Goal: Book appointment/travel/reservation

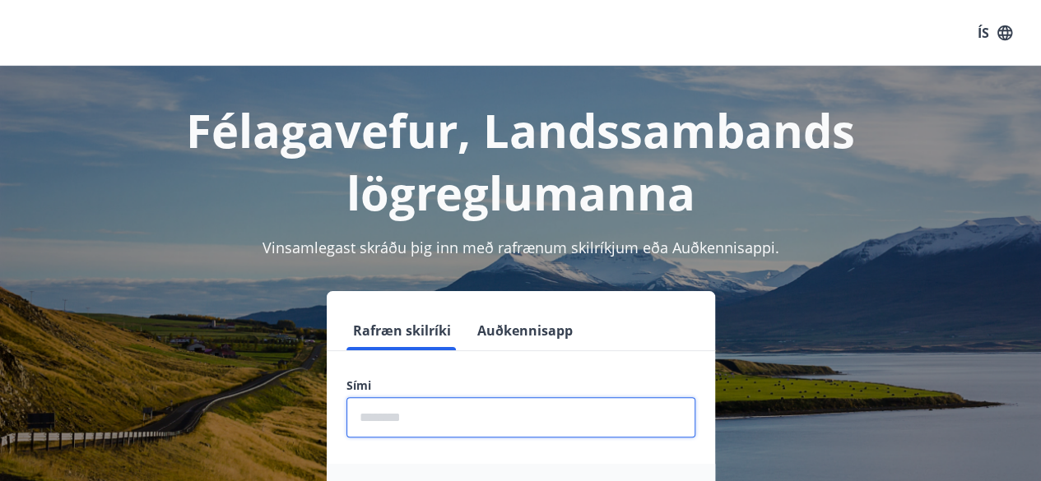
click at [494, 416] on input "phone" at bounding box center [520, 417] width 349 height 40
type input "********"
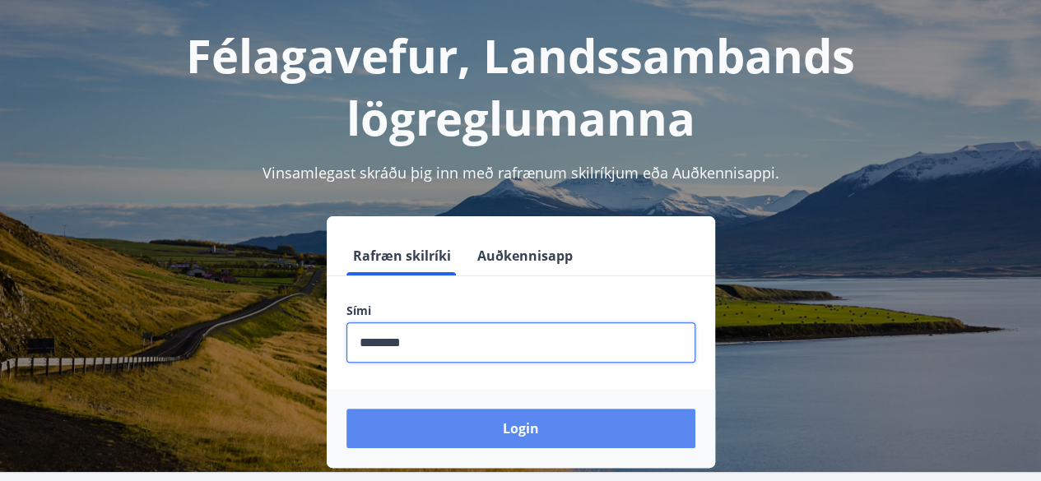
scroll to position [165, 0]
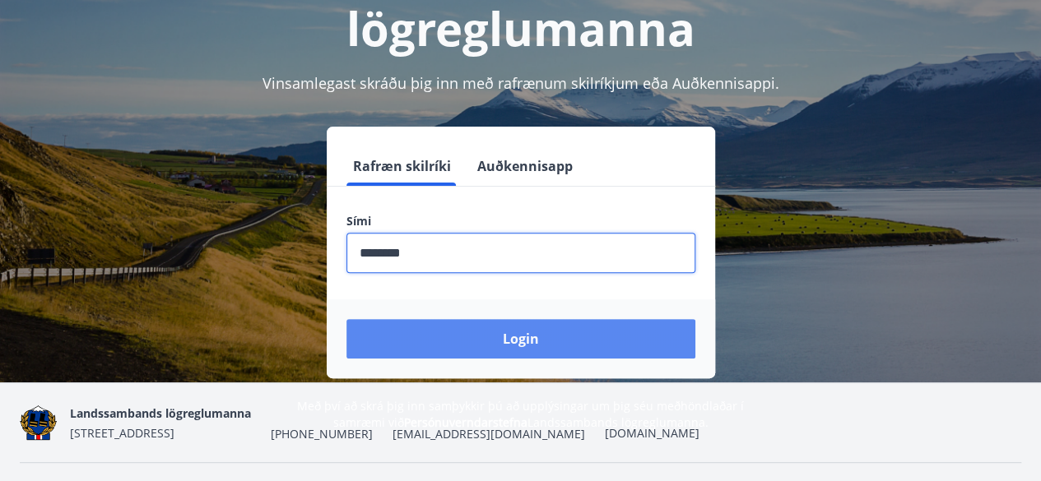
click at [493, 354] on button "Login" at bounding box center [520, 338] width 349 height 39
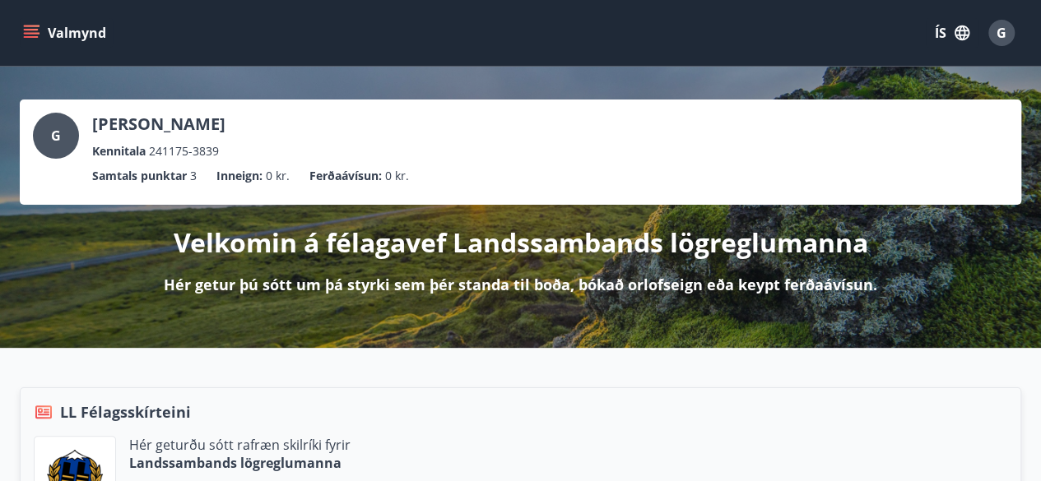
click at [36, 30] on icon "menu" at bounding box center [31, 30] width 15 height 2
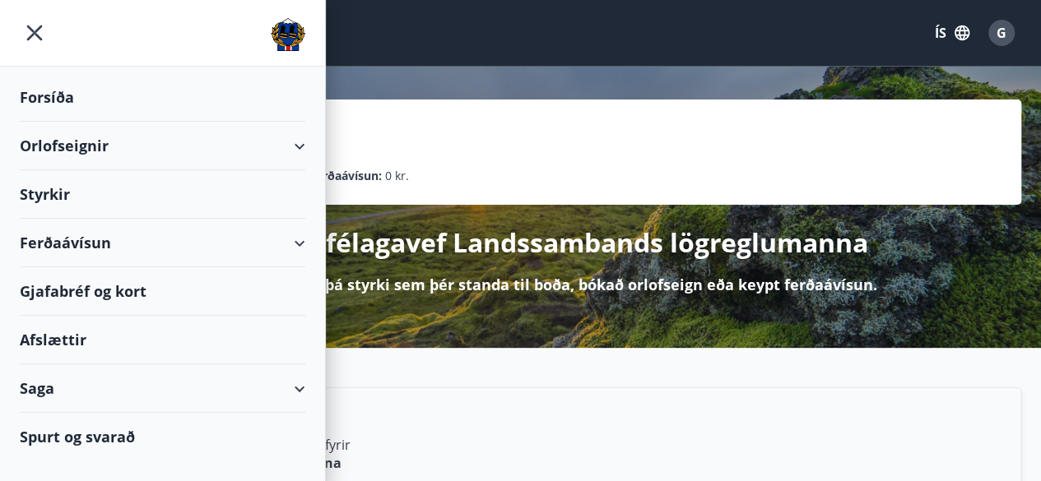
click at [303, 140] on div "Orlofseignir" at bounding box center [163, 146] width 286 height 49
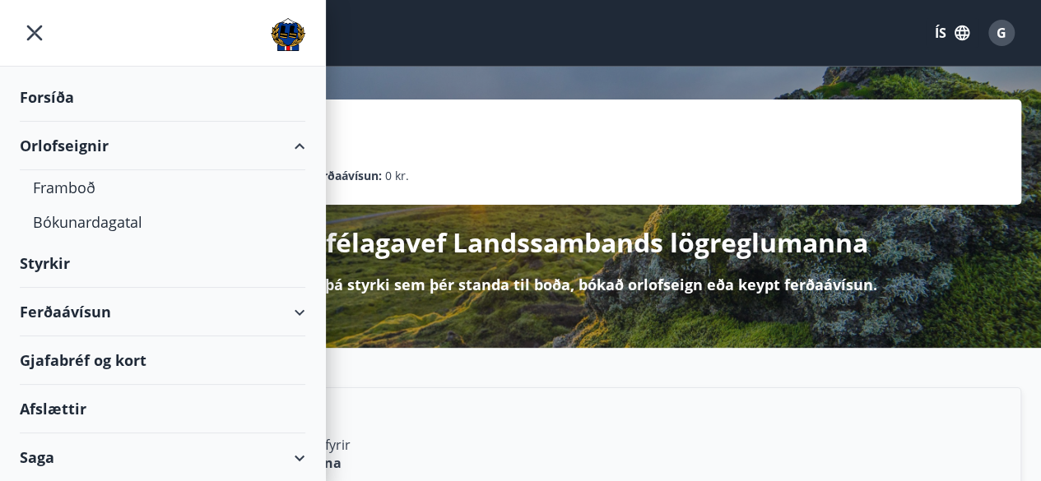
click at [303, 139] on div "Orlofseignir" at bounding box center [162, 146] width 325 height 49
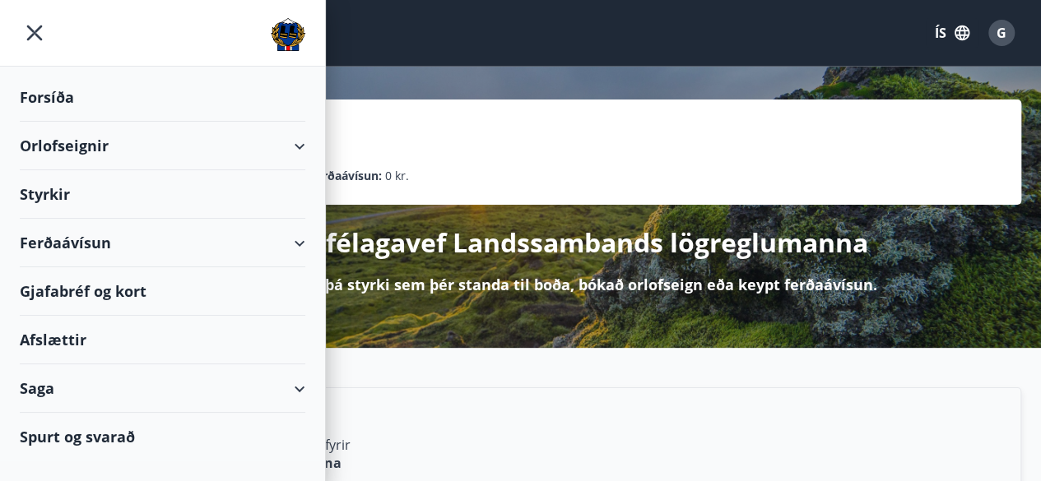
click at [49, 147] on div "Orlofseignir" at bounding box center [163, 146] width 286 height 49
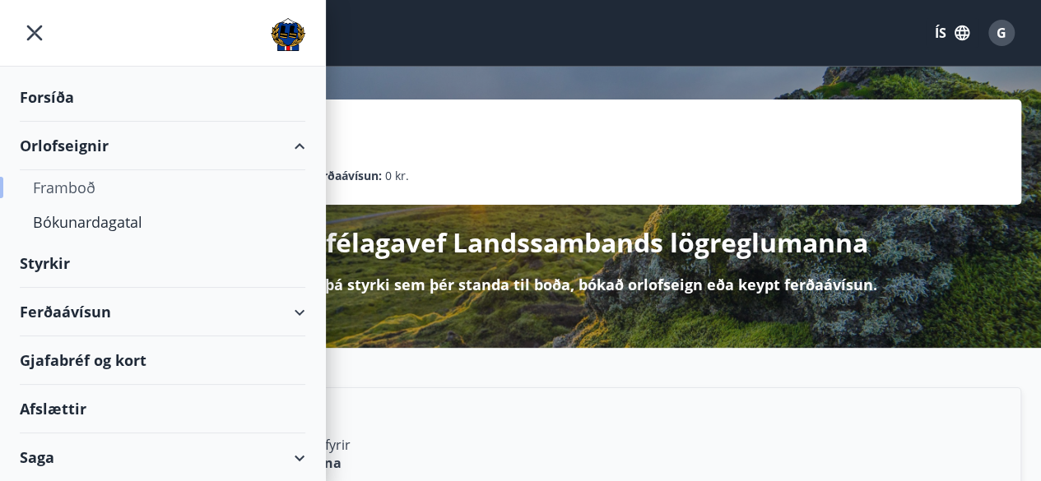
click at [72, 191] on div "Framboð" at bounding box center [162, 187] width 259 height 35
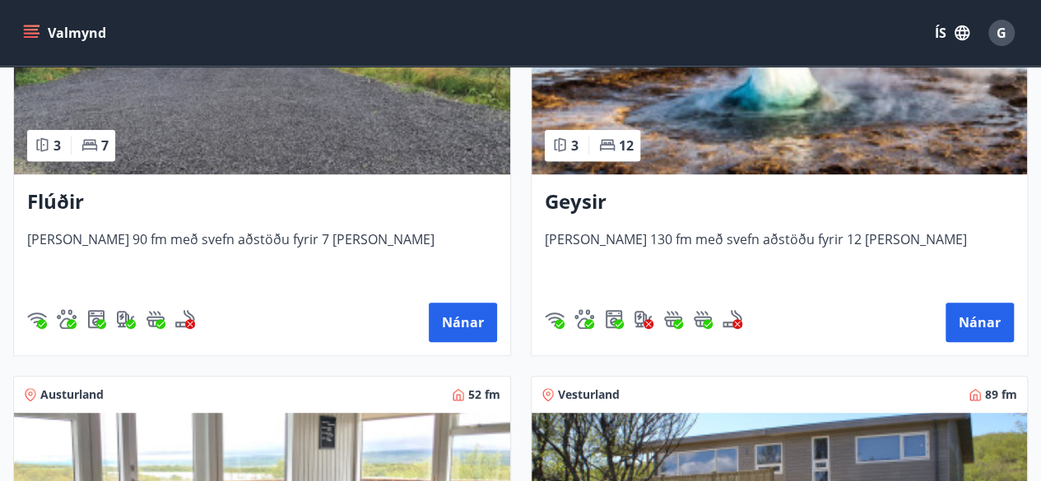
scroll to position [382, 0]
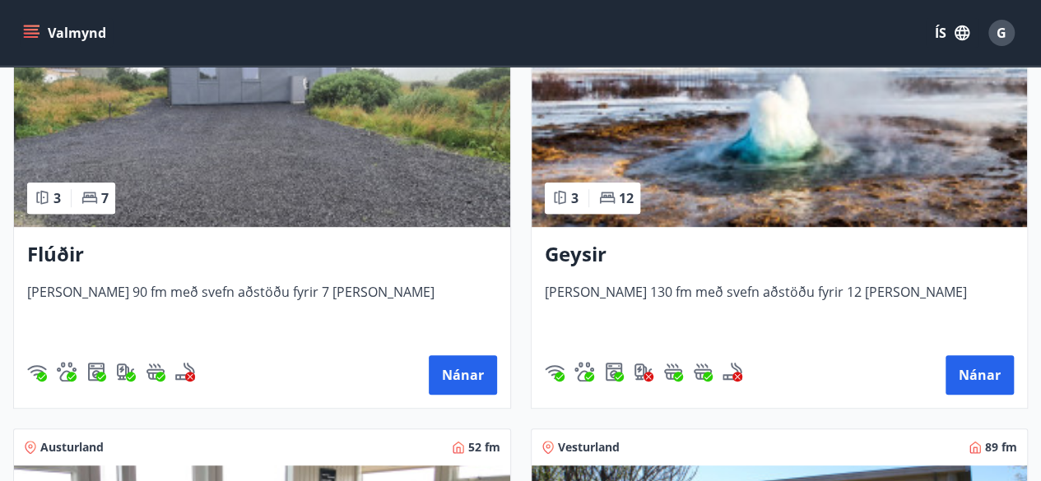
click at [32, 27] on icon "menu" at bounding box center [31, 33] width 16 height 16
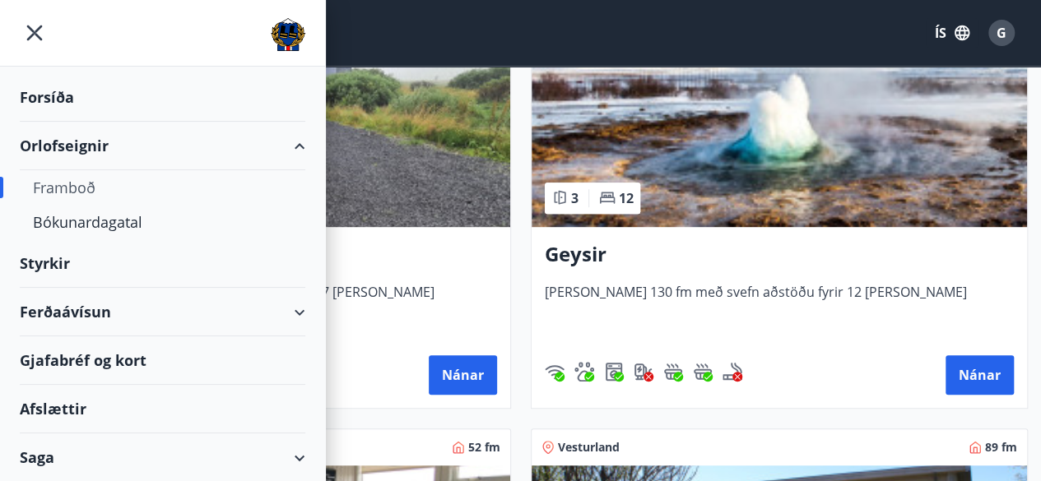
scroll to position [46, 0]
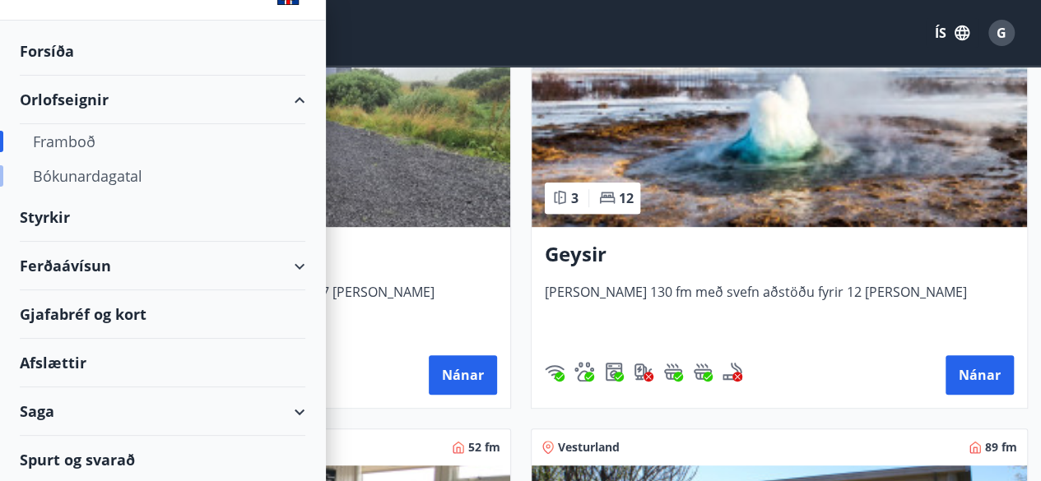
click at [110, 179] on div "Bókunardagatal" at bounding box center [162, 176] width 259 height 35
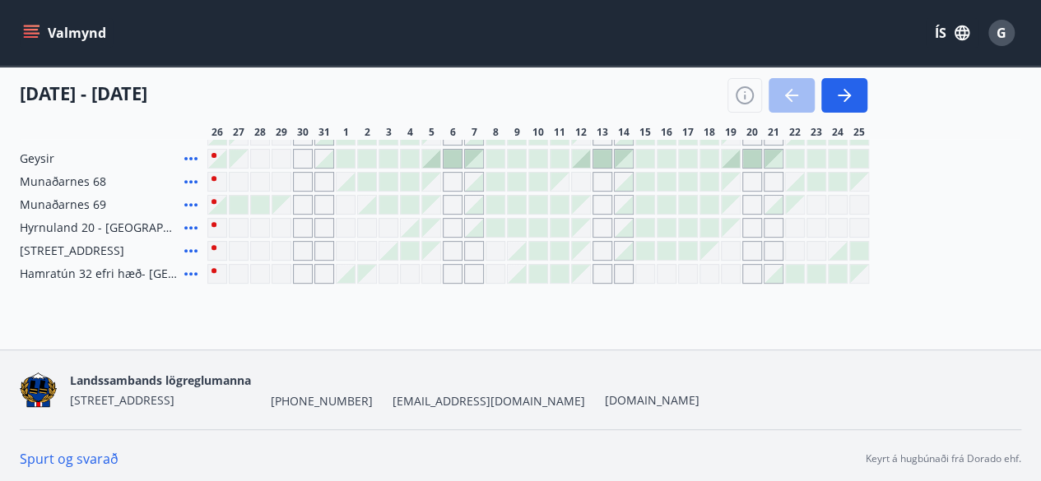
scroll to position [224, 0]
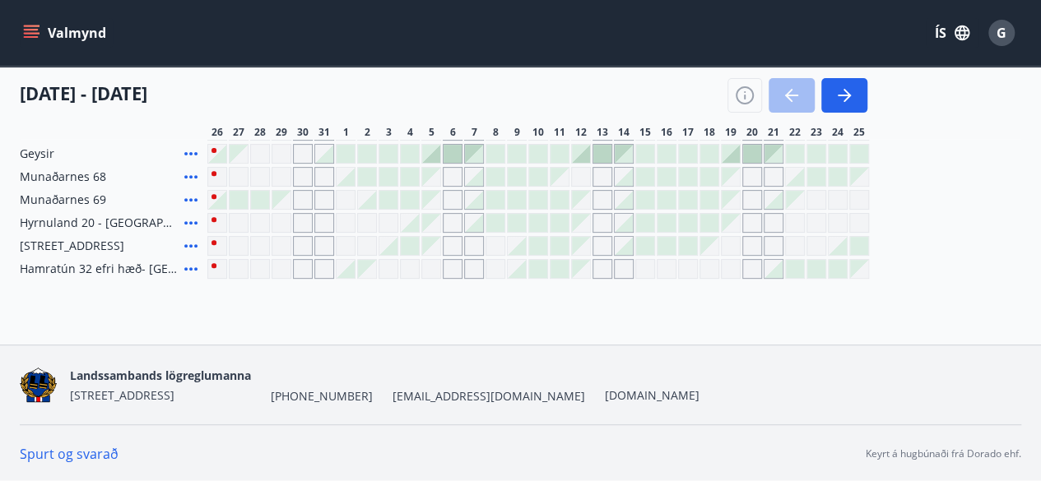
click at [305, 202] on div "Gráir dagar eru ekki bókanlegir" at bounding box center [303, 200] width 20 height 20
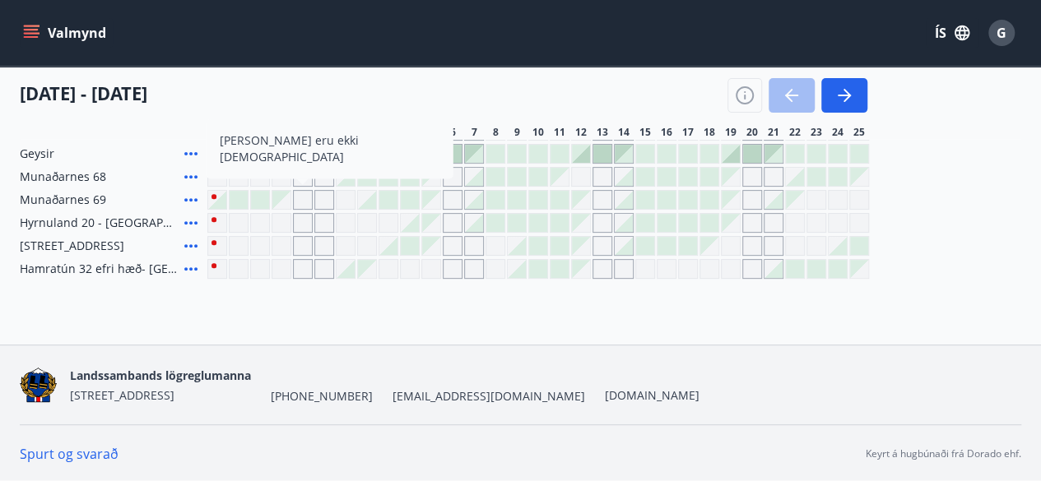
click at [304, 225] on div "Gráir dagar eru ekki bókanlegir" at bounding box center [303, 223] width 20 height 20
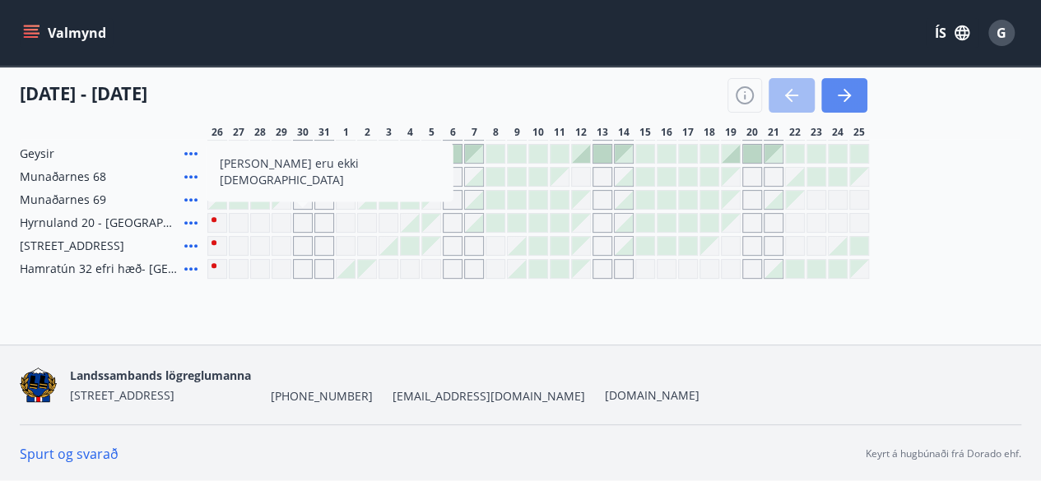
click at [857, 103] on button "button" at bounding box center [844, 95] width 46 height 35
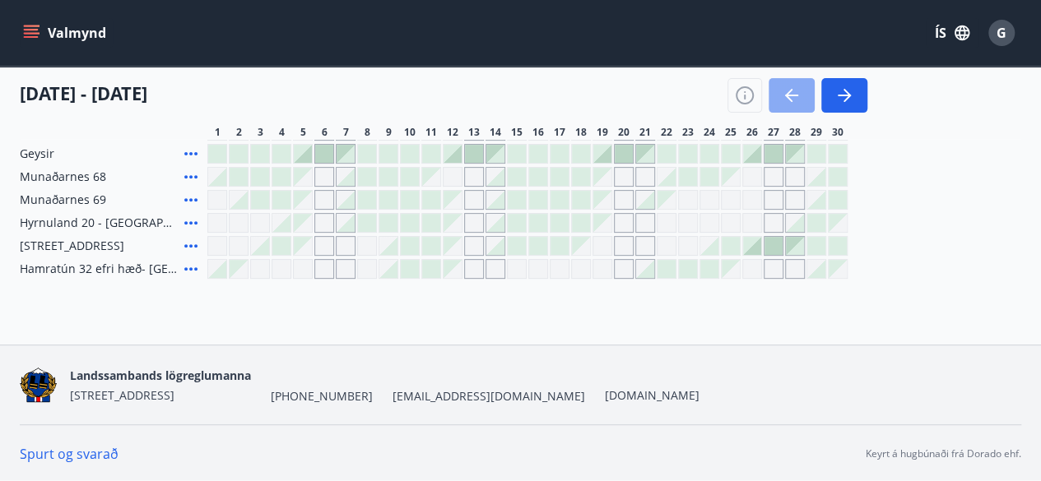
click at [780, 103] on button "button" at bounding box center [792, 95] width 46 height 35
